Goal: Task Accomplishment & Management: Manage account settings

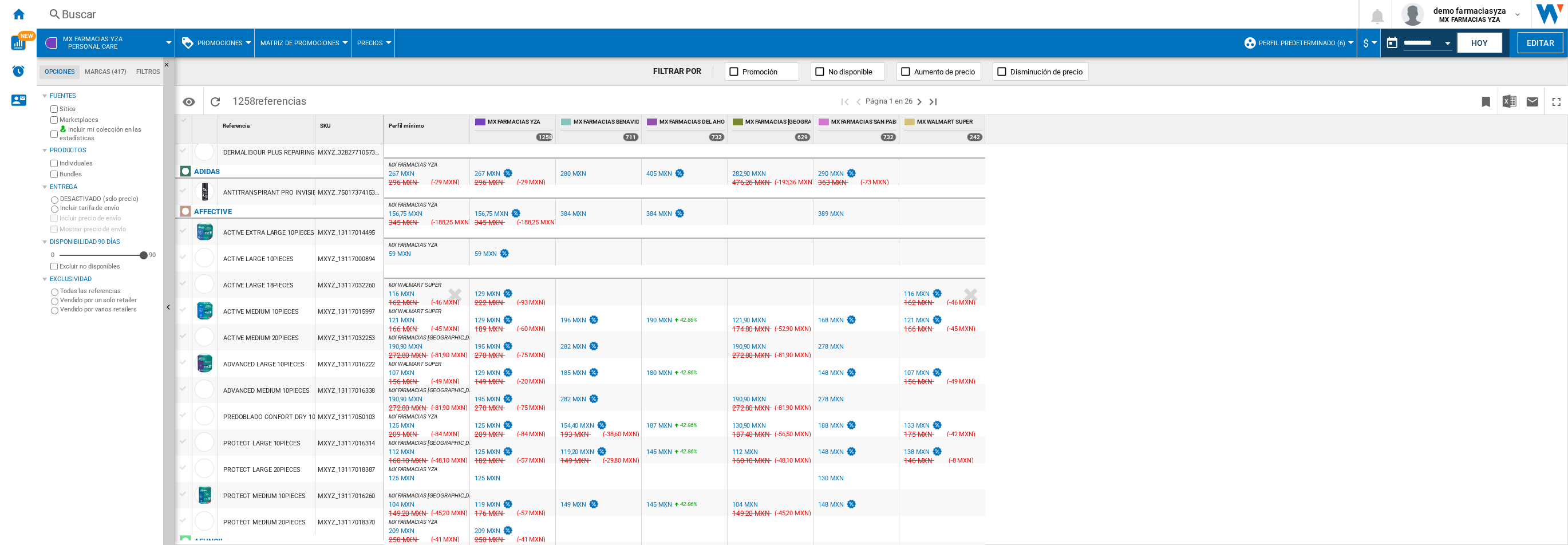
scroll to position [60, 0]
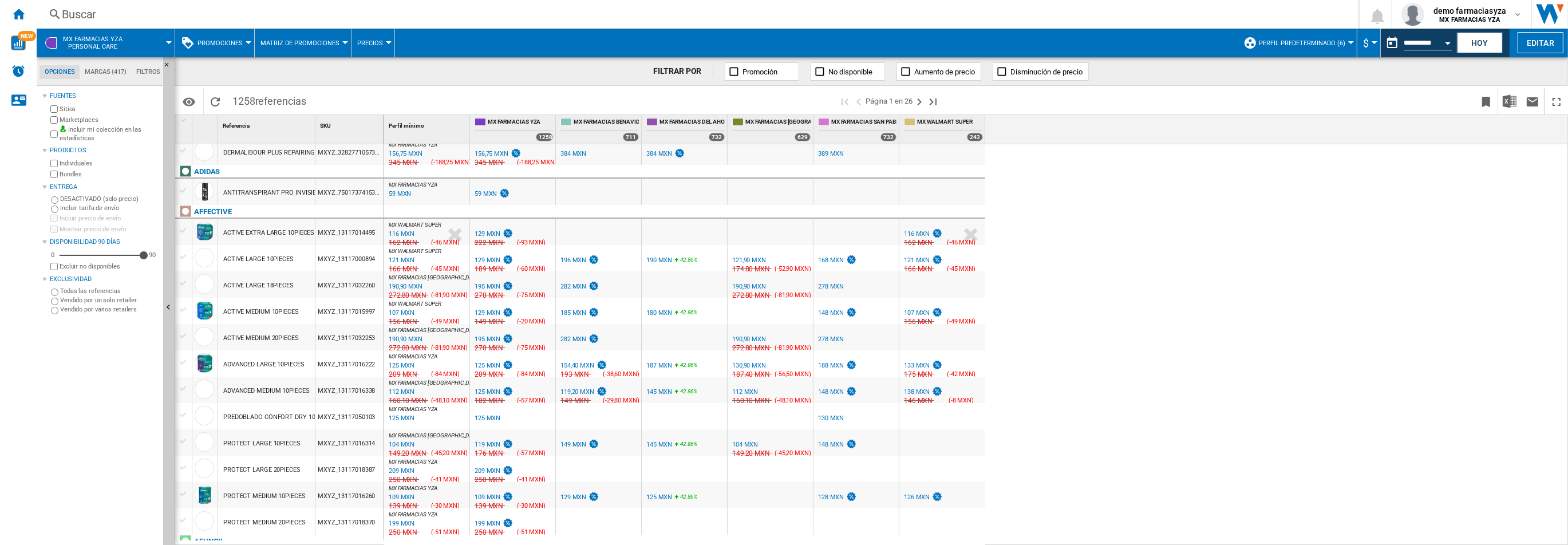
click at [221, 14] on div "Buscar" at bounding box center [695, 14] width 1267 height 16
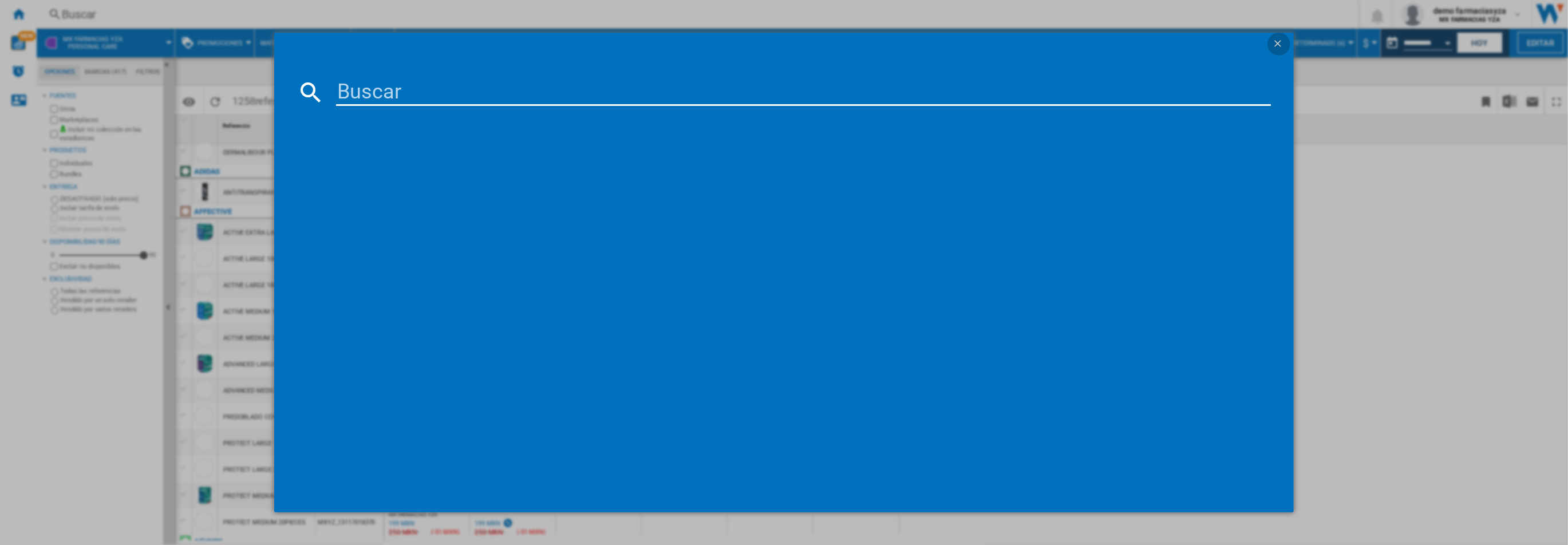
click at [1280, 43] on ng-md-icon "getI18NText('BUTTONS.CLOSE_DIALOG')" at bounding box center [1278, 44] width 13 height 13
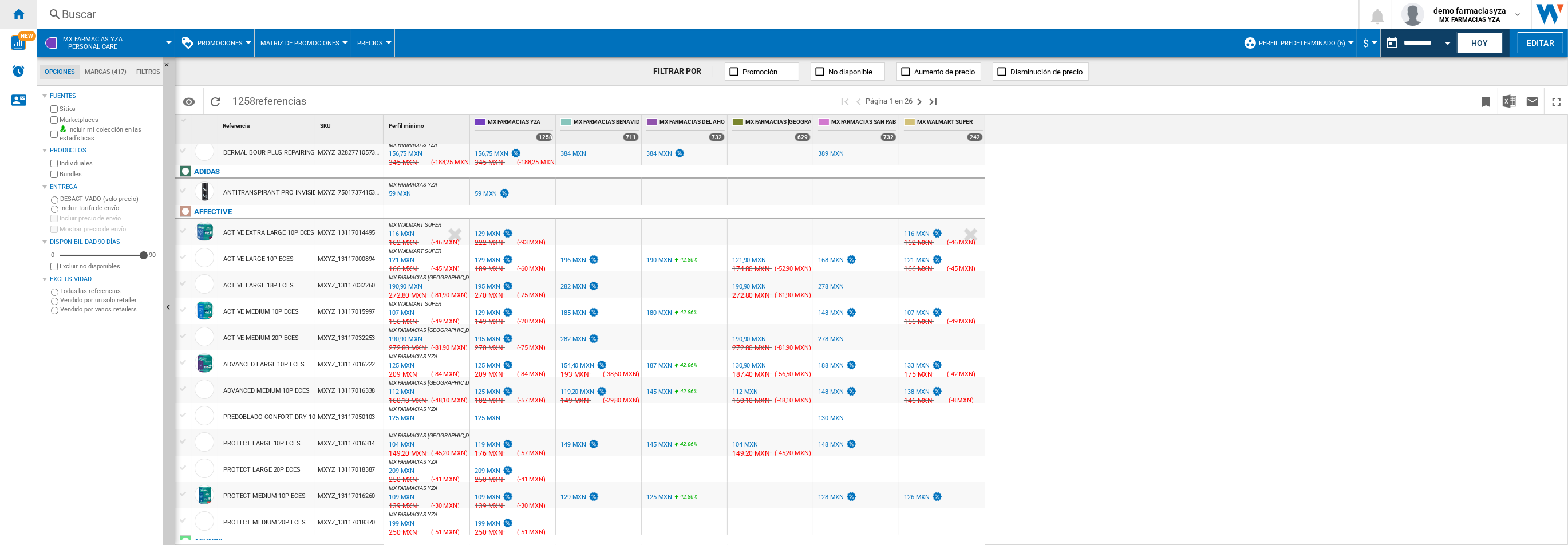
click at [27, 13] on div "Inicio" at bounding box center [18, 14] width 36 height 28
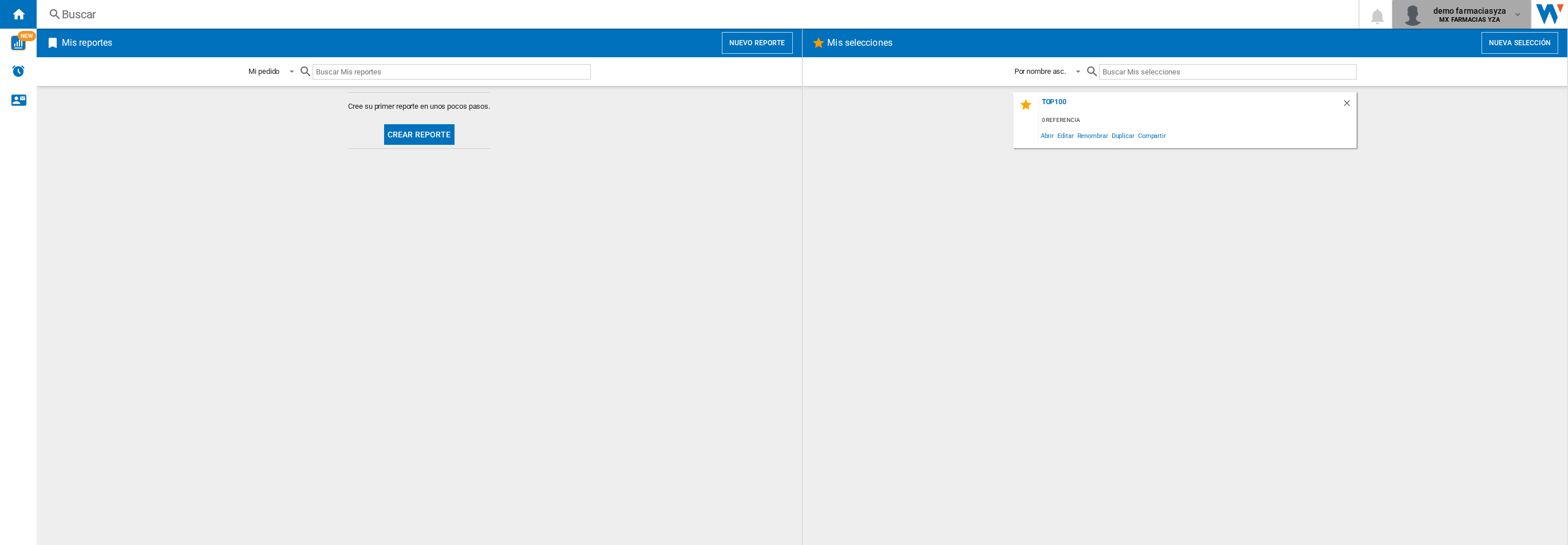
click at [1506, 23] on div "demo farmaciasyza MX FARMACIAS YZA" at bounding box center [1470, 14] width 84 height 19
click at [1455, 105] on button "Cerrar sesión" at bounding box center [1457, 100] width 123 height 23
